Goal: Communication & Community: Answer question/provide support

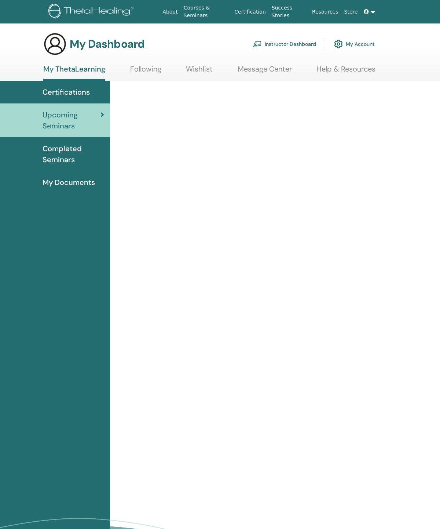
scroll to position [18, 0]
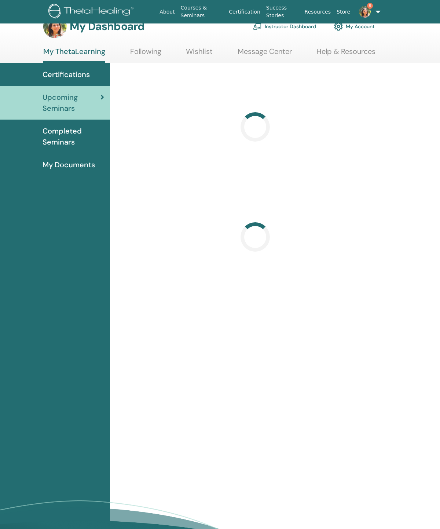
click at [374, 9] on link "5" at bounding box center [365, 11] width 25 height 23
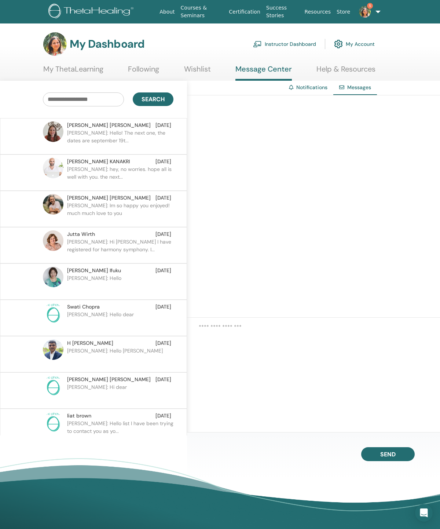
click at [156, 166] on span "Aug 14" at bounding box center [164, 162] width 16 height 8
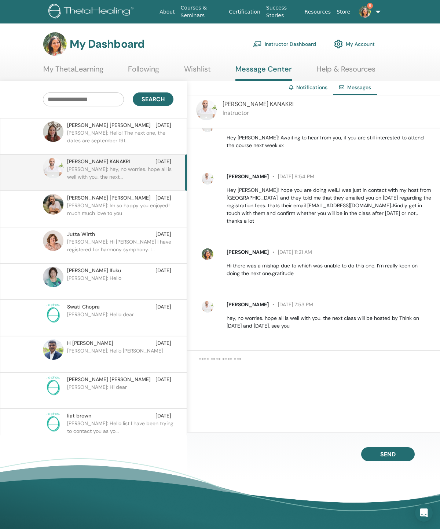
scroll to position [865, 0]
click at [77, 138] on p "Daniela C.: Hello! The next one, the dates are september 19t..." at bounding box center [120, 140] width 106 height 22
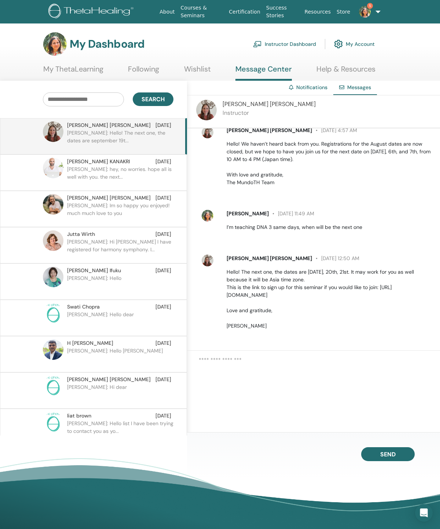
scroll to position [752, 0]
click at [358, 313] on p "Hello! The next one, the dates are september 19th, 20th, 21st. It may work for …" at bounding box center [329, 299] width 205 height 62
click at [364, 305] on p "Hello! The next one, the dates are september 19th, 20th, 21st. It may work for …" at bounding box center [329, 299] width 205 height 62
click at [356, 305] on p "Hello! The next one, the dates are september 19th, 20th, 21st. It may work for …" at bounding box center [329, 299] width 205 height 62
click at [316, 313] on p "Hello! The next one, the dates are september 19th, 20th, 21st. It may work for …" at bounding box center [329, 299] width 205 height 62
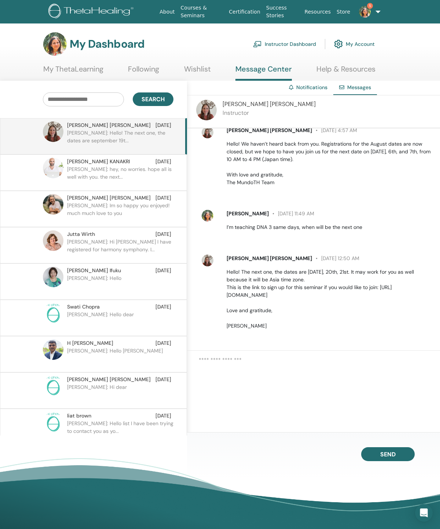
click at [313, 309] on p "Hello! The next one, the dates are september 19th, 20th, 21st. It may work for …" at bounding box center [329, 299] width 205 height 62
click at [377, 312] on p "Hello! The next one, the dates are september 19th, 20th, 21st. It may work for …" at bounding box center [329, 299] width 205 height 62
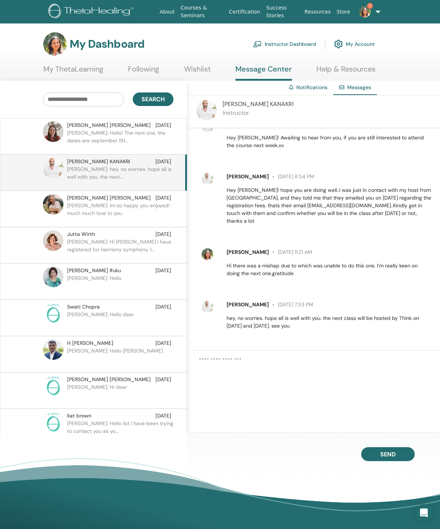
scroll to position [865, 0]
click at [368, 14] on img at bounding box center [365, 12] width 12 height 12
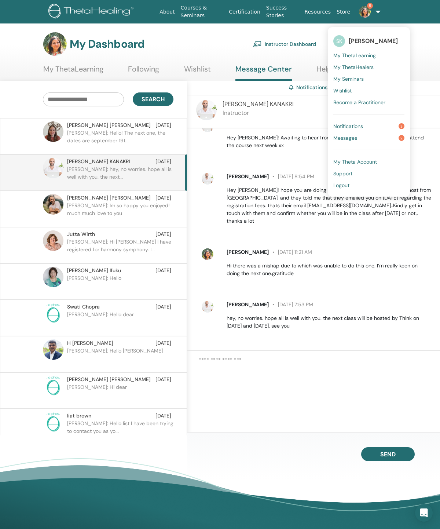
click at [384, 144] on link "Messages 2" at bounding box center [369, 138] width 71 height 12
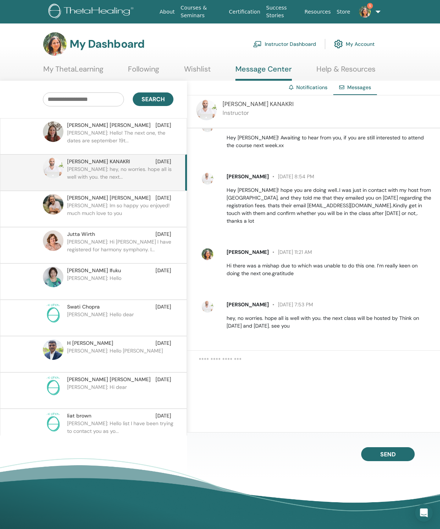
scroll to position [672, 0]
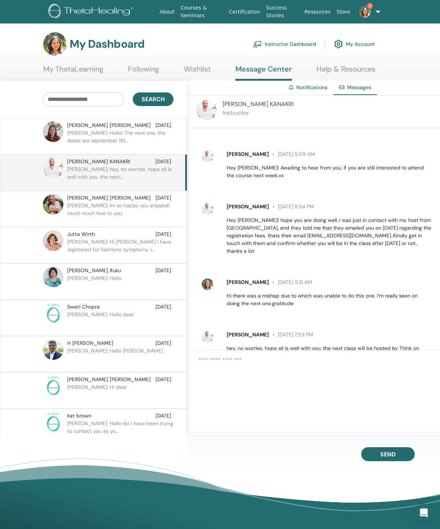
click at [370, 12] on img at bounding box center [365, 12] width 12 height 12
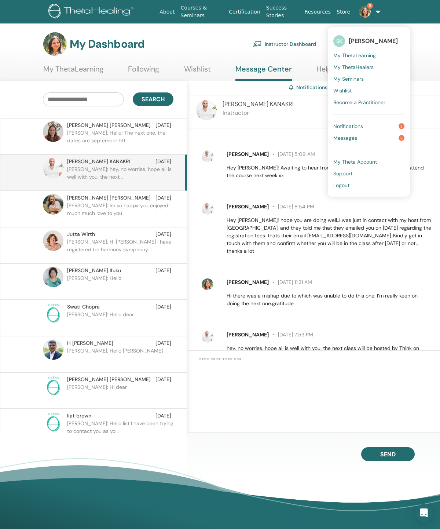
click at [424, 61] on section "My Dashboard Instructor Dashboard My Account My ThetaLearning Following Wishlist" at bounding box center [220, 56] width 440 height 48
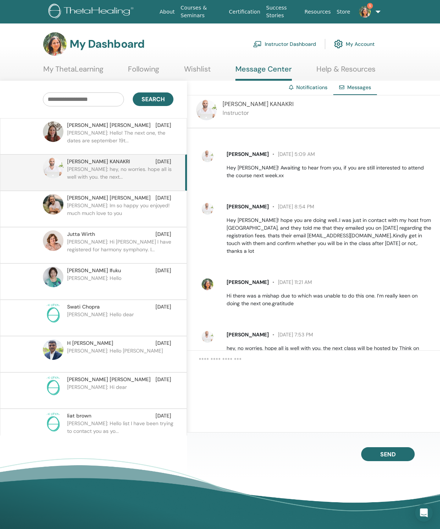
click at [296, 47] on link "Instructor Dashboard" at bounding box center [284, 44] width 63 height 16
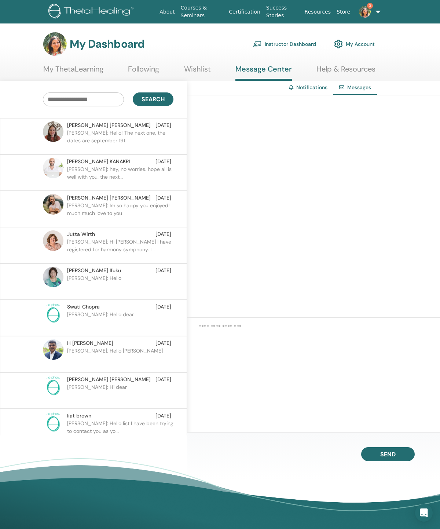
click at [366, 16] on img at bounding box center [365, 12] width 12 height 12
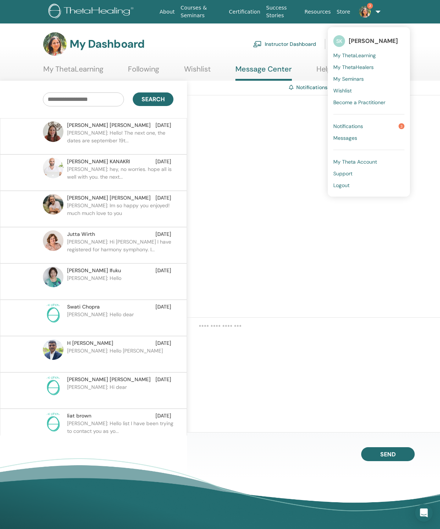
click at [389, 127] on link "Notifications 3" at bounding box center [369, 126] width 71 height 12
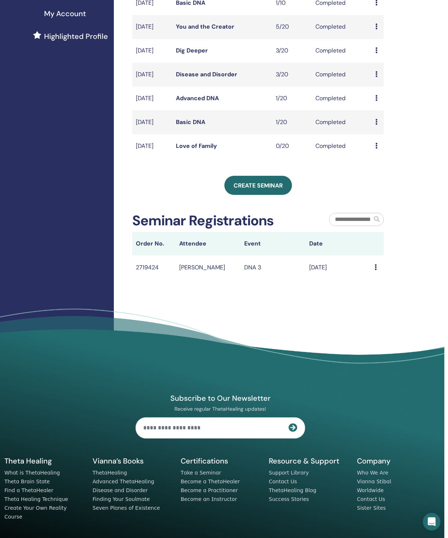
scroll to position [192, 4]
